Goal: Purchase product/service

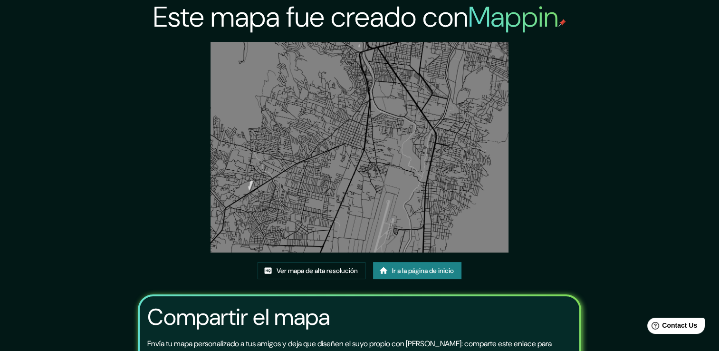
scroll to position [9, 0]
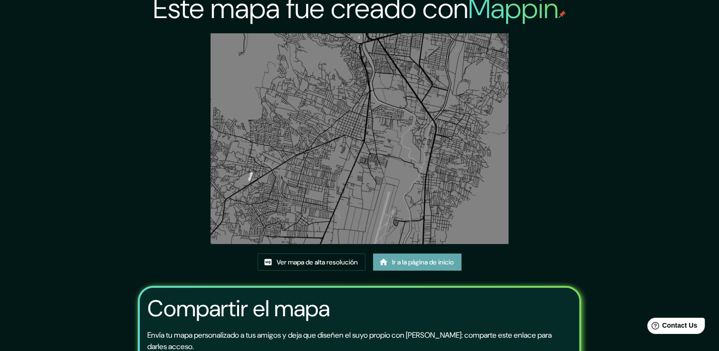
click at [414, 260] on font "Ir a la página de inicio" at bounding box center [423, 262] width 62 height 12
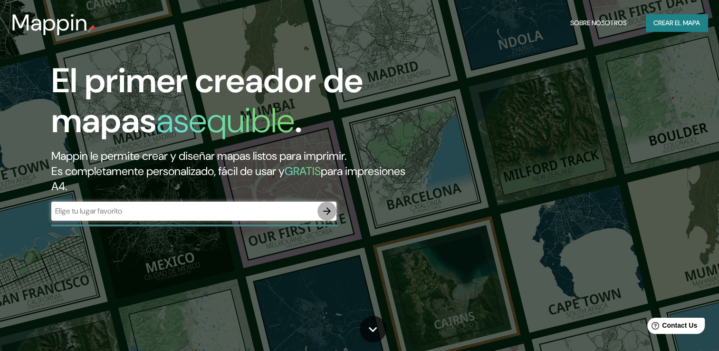
click at [321, 212] on icon "button" at bounding box center [326, 210] width 11 height 11
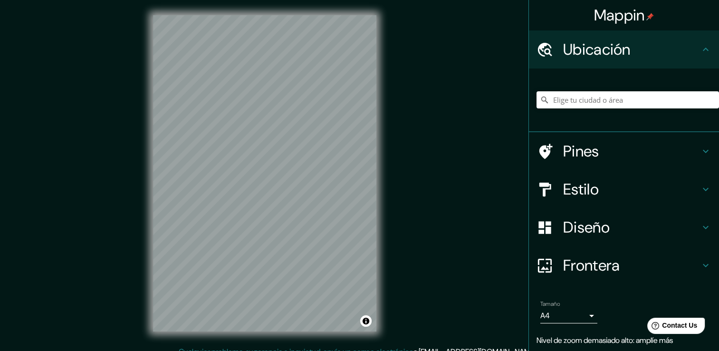
click at [393, 167] on div "Mappin Ubicación Pines Estilo Diseño Frontera Elige un borde. Sugerencia : pued…" at bounding box center [359, 180] width 719 height 361
click at [523, 170] on div "Mappin Ubicación Pines Estilo Diseño Frontera Elige un borde. Sugerencia : pued…" at bounding box center [359, 180] width 719 height 361
click at [422, 230] on div "Mappin Ubicación Pines Estilo Diseño Frontera Elige un borde. Sugerencia : pued…" at bounding box center [359, 180] width 719 height 361
click at [649, 216] on div "Diseño" at bounding box center [624, 227] width 190 height 38
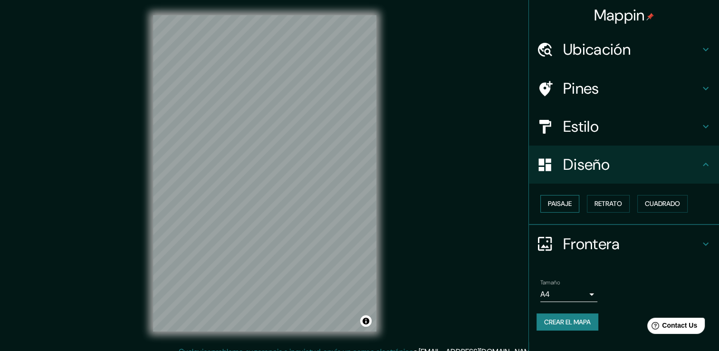
click at [565, 198] on font "Paisaje" at bounding box center [560, 204] width 24 height 12
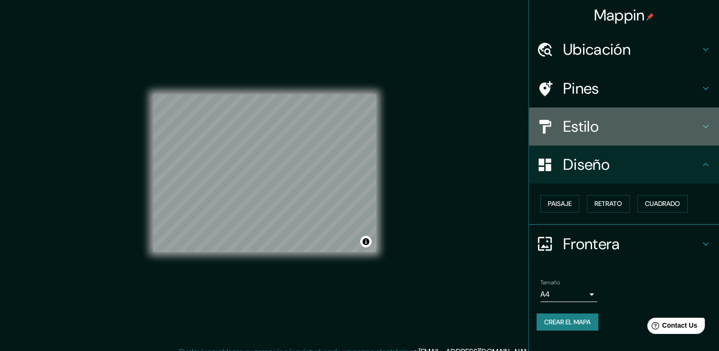
click at [601, 115] on div "Estilo" at bounding box center [624, 126] width 190 height 38
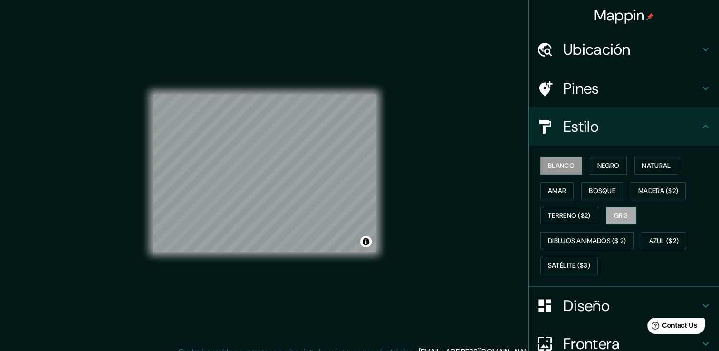
click at [619, 212] on font "Gris" at bounding box center [621, 216] width 14 height 12
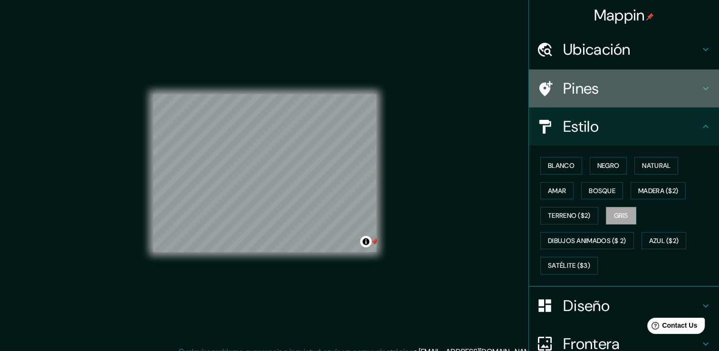
click at [618, 99] on div "Pines" at bounding box center [624, 88] width 190 height 38
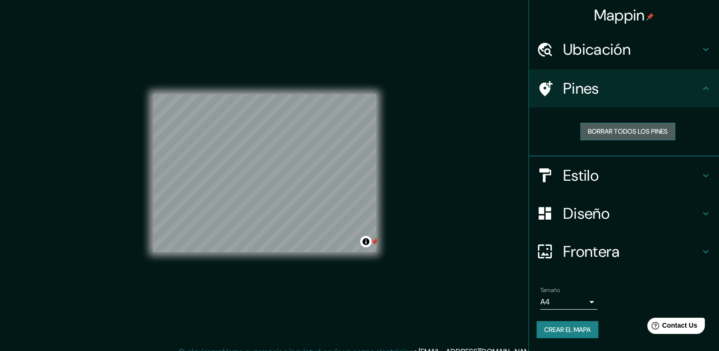
click at [611, 133] on font "Borrar todos los pines" at bounding box center [628, 131] width 80 height 12
click at [366, 240] on button "Alternar atribución" at bounding box center [365, 241] width 11 height 11
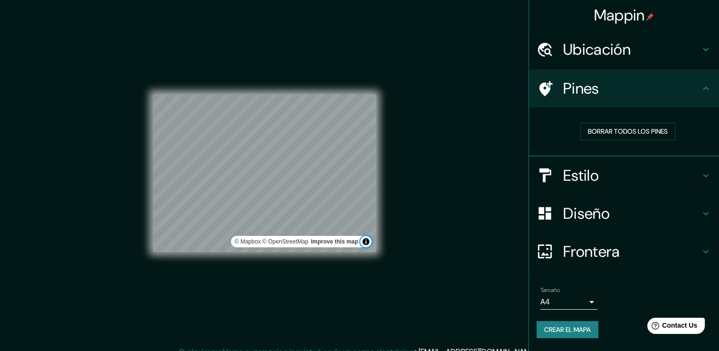
click at [366, 240] on button "Alternar atribución" at bounding box center [365, 241] width 11 height 11
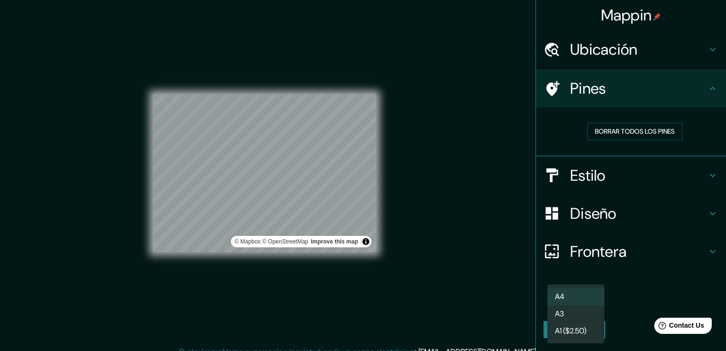
click at [577, 307] on body "Mappin Ubicación Pines Borrar todos los pines Estilo Diseño Frontera Elige un b…" at bounding box center [363, 175] width 726 height 351
click at [576, 309] on li "A3" at bounding box center [575, 313] width 57 height 17
type input "a4"
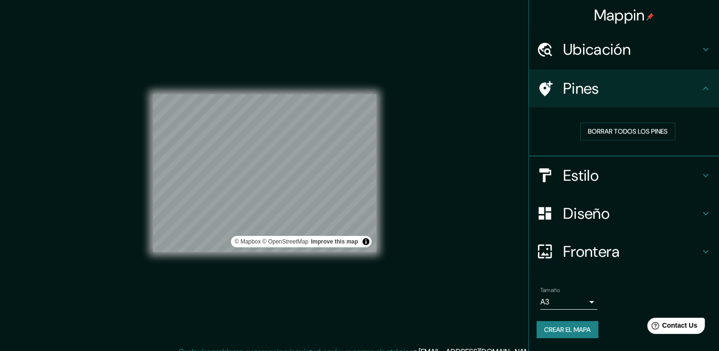
click at [448, 214] on div "Mappin Ubicación Pines Borrar todos los pines Estilo Diseño Frontera Elige un b…" at bounding box center [359, 180] width 719 height 361
click at [563, 327] on font "Crear el mapa" at bounding box center [567, 330] width 47 height 12
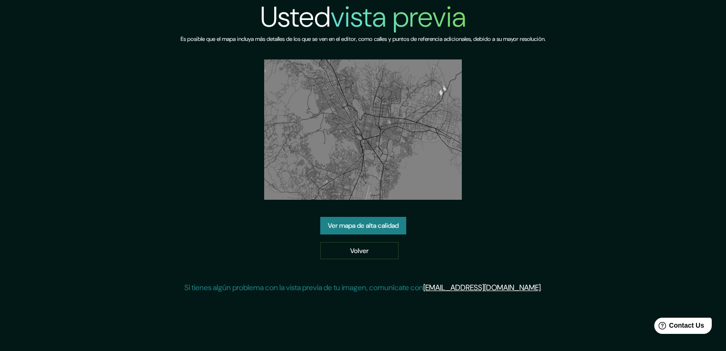
click at [386, 225] on link "Ver mapa de alta calidad" at bounding box center [363, 226] width 86 height 18
